Goal: Task Accomplishment & Management: Use online tool/utility

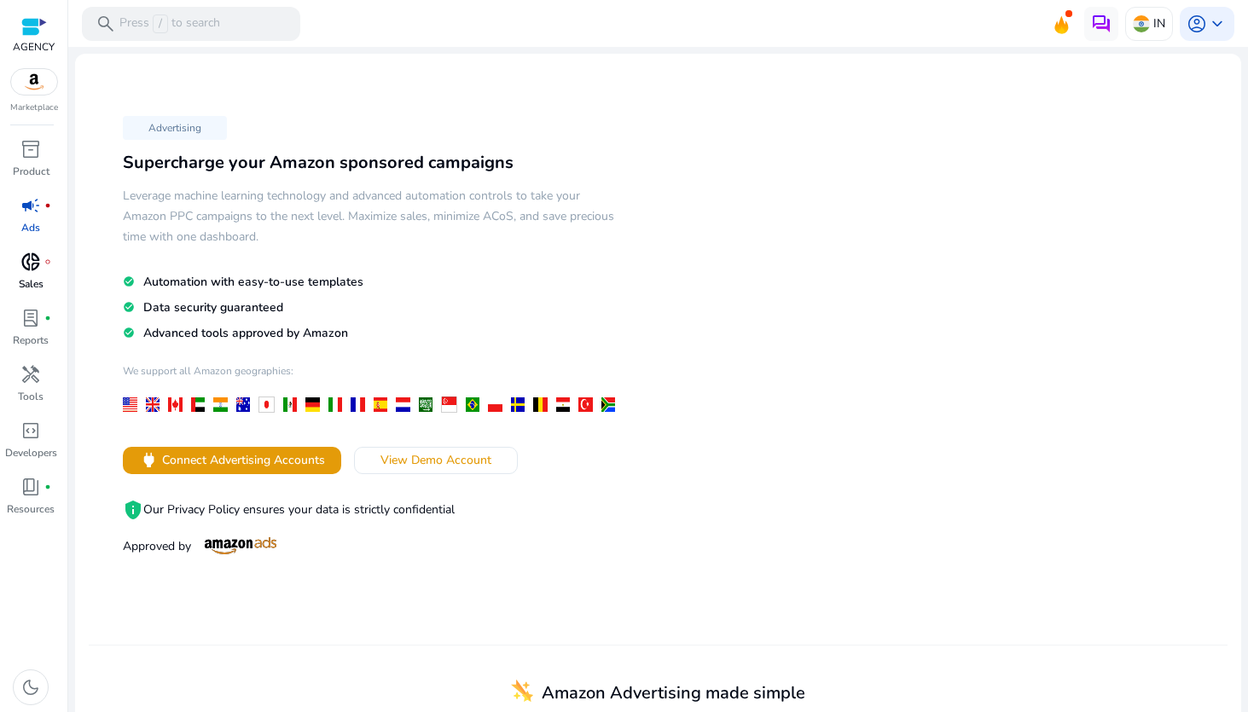
click at [32, 283] on p "Sales" at bounding box center [31, 283] width 25 height 15
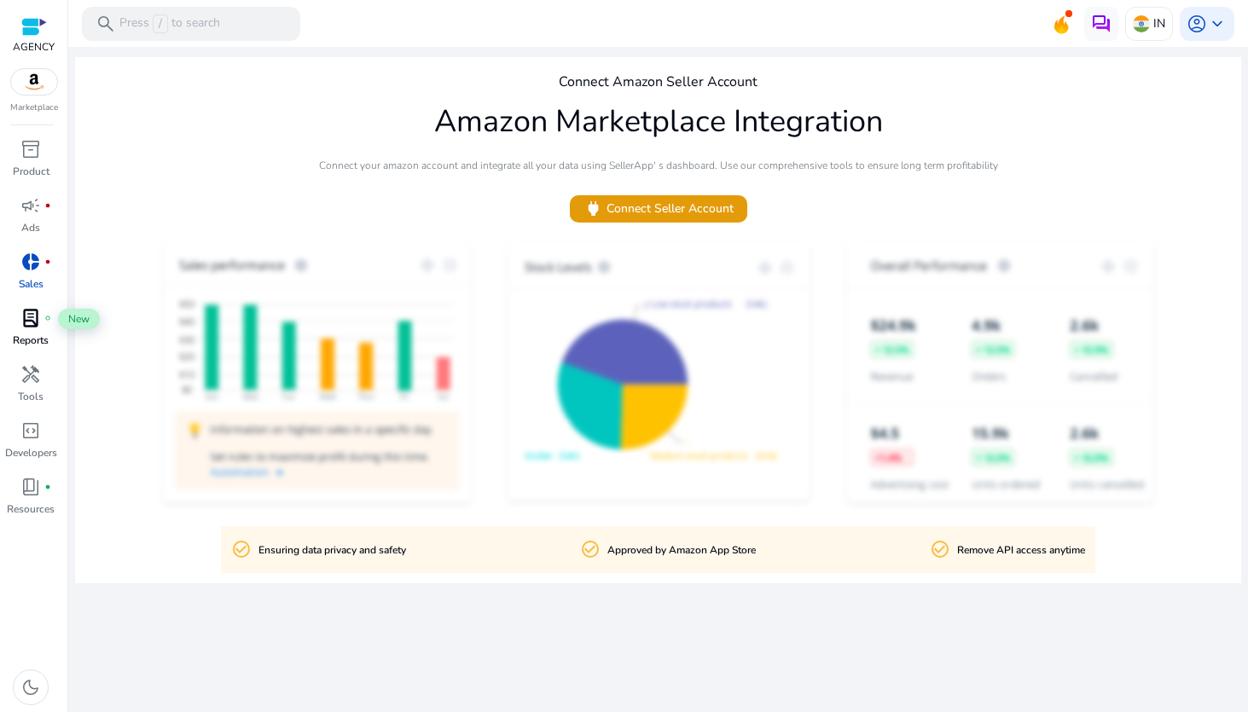
click at [40, 328] on span "lab_profile" at bounding box center [30, 318] width 20 height 20
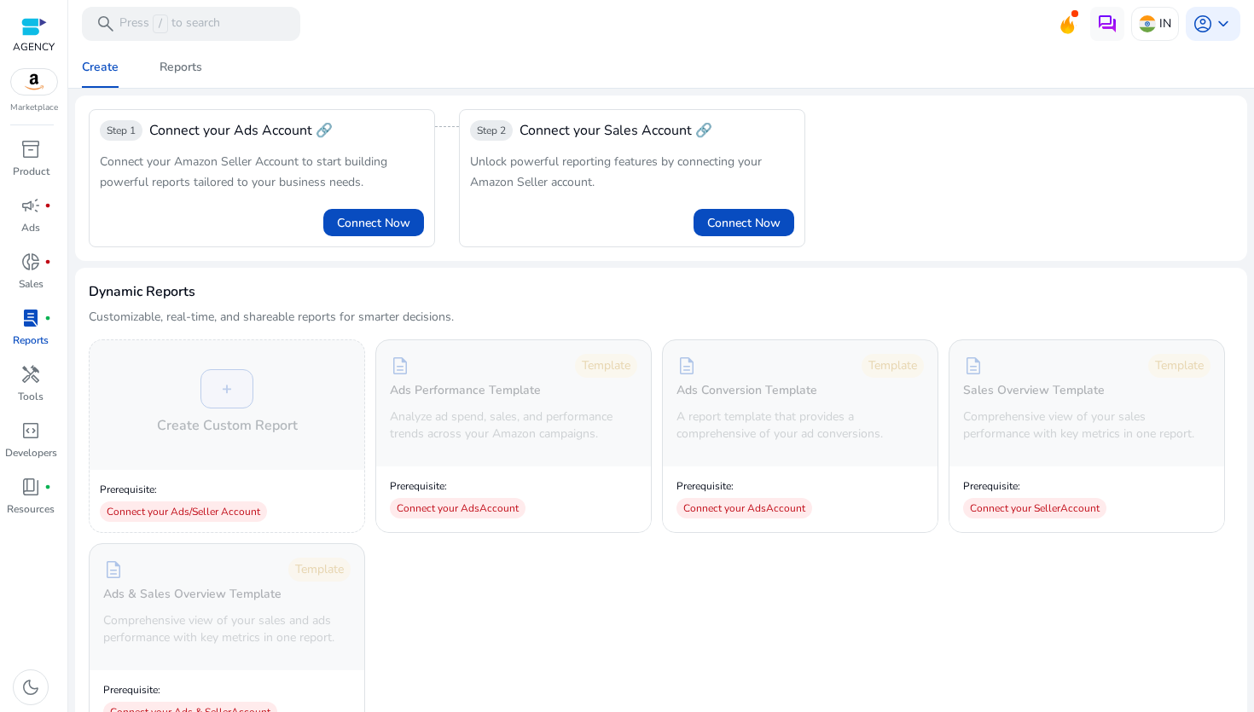
click at [888, 153] on div "Step 1 Connect your Ads Account 🔗 Connect your Amazon Seller Account to start b…" at bounding box center [661, 178] width 1144 height 138
click at [384, 59] on div "Create Reports" at bounding box center [660, 67] width 1199 height 41
click at [1065, 30] on icon at bounding box center [1067, 30] width 5 height 9
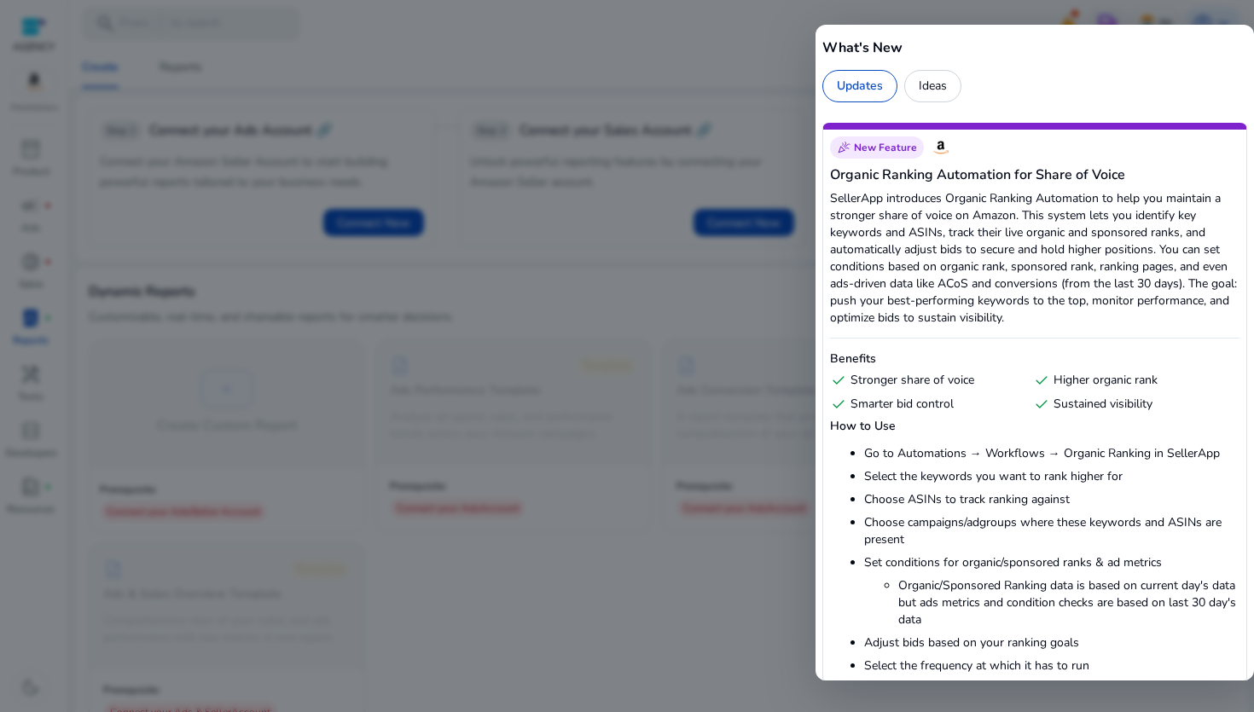
click at [1009, 577] on li "Organic/Sponsored Ranking data is based on current day's data but ads metrics a…" at bounding box center [1069, 602] width 342 height 51
click at [763, 81] on div at bounding box center [627, 356] width 1254 height 712
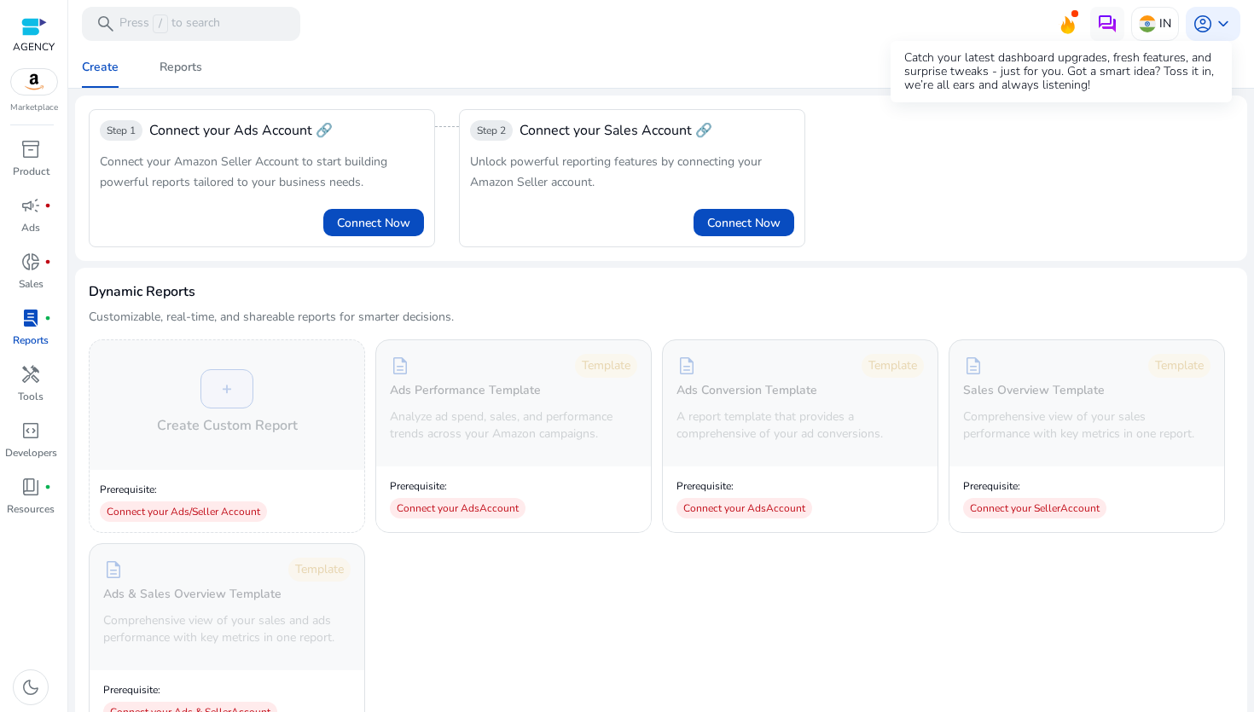
click at [1055, 26] on icon at bounding box center [1067, 22] width 26 height 24
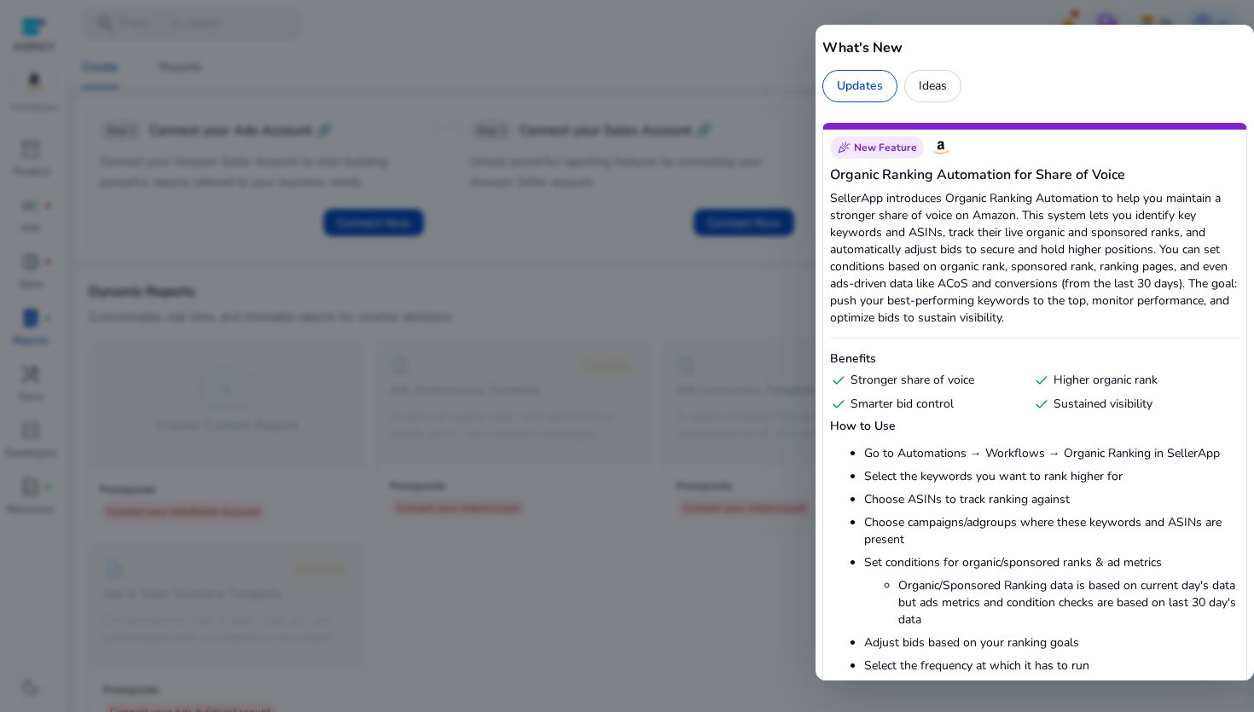
click at [706, 21] on div at bounding box center [627, 356] width 1254 height 712
